Goal: Information Seeking & Learning: Learn about a topic

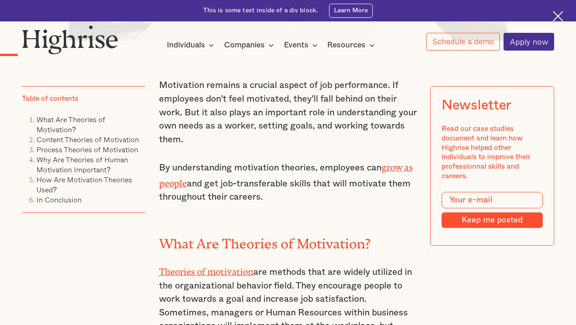
scroll to position [524, 0]
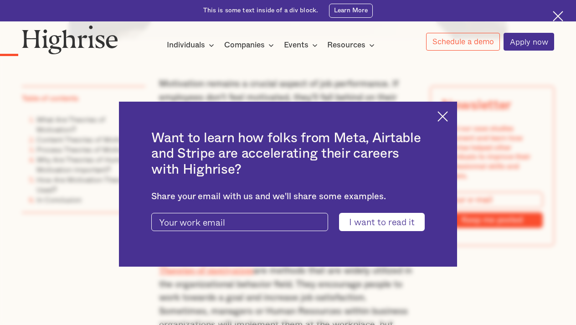
click at [440, 119] on img at bounding box center [443, 116] width 10 height 10
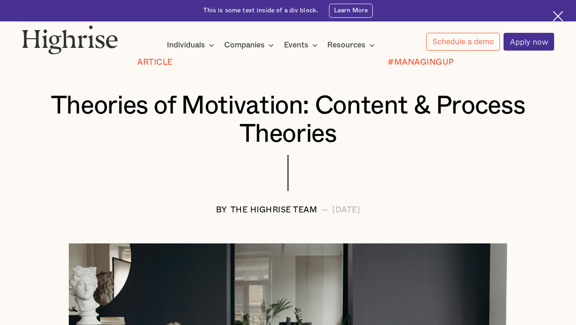
scroll to position [270, 0]
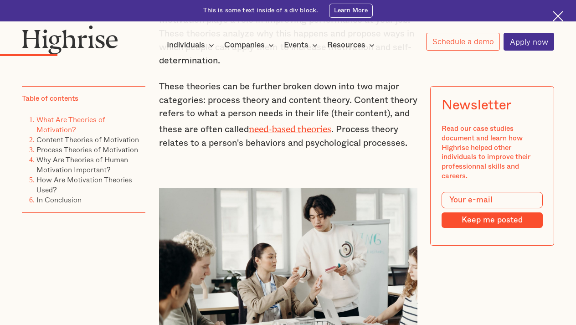
scroll to position [922, 0]
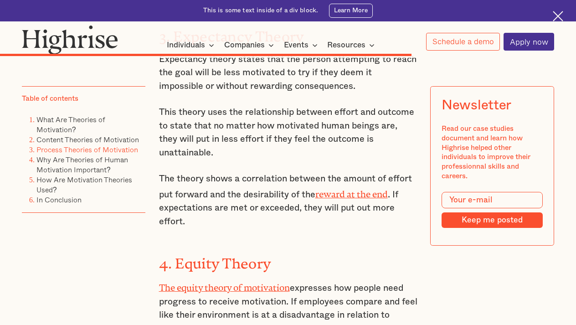
scroll to position [4276, 0]
click at [215, 283] on link "The equity theory of motivation" at bounding box center [224, 285] width 131 height 5
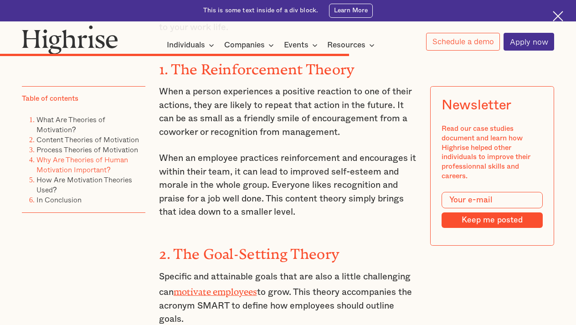
scroll to position [3774, 0]
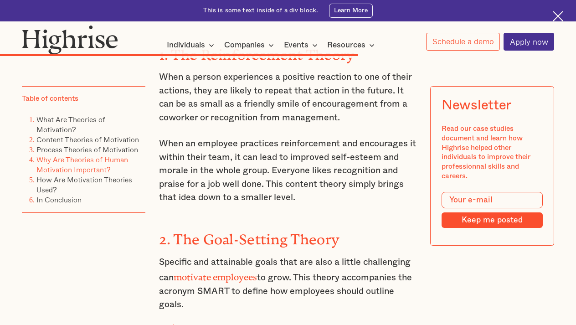
click at [210, 272] on link "motivate employees" at bounding box center [215, 274] width 83 height 5
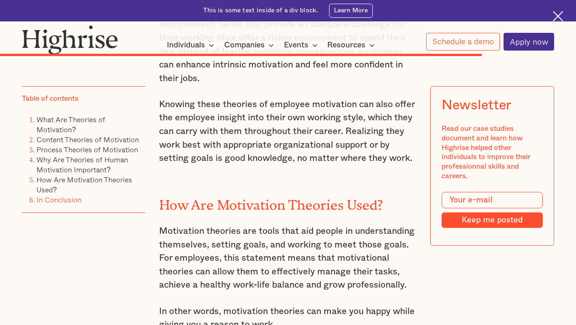
scroll to position [4836, 0]
